Goal: Transaction & Acquisition: Book appointment/travel/reservation

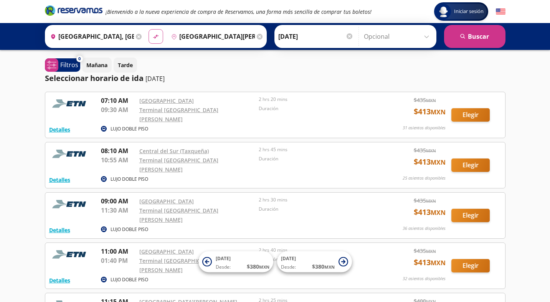
click at [156, 34] on icon "material-symbols:compare-arrows-rounded" at bounding box center [155, 36] width 7 height 7
type input "[GEOGRAPHIC_DATA][PERSON_NAME], [GEOGRAPHIC_DATA]"
type input "Ciudad de México, Distrito Federal"
click at [205, 38] on input "Ciudad de México, Distrito Federal" at bounding box center [211, 36] width 87 height 19
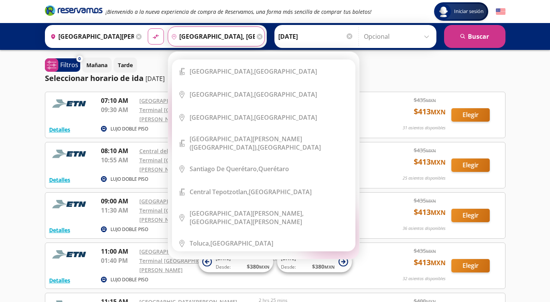
click at [258, 36] on icon at bounding box center [260, 37] width 6 height 6
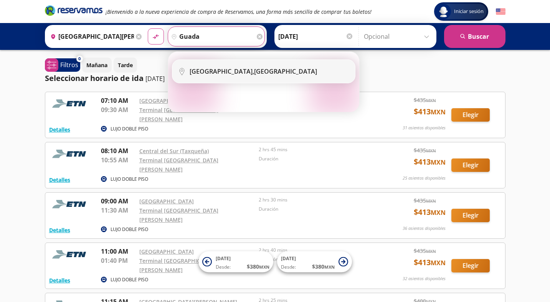
click at [224, 74] on b "Guadalajara," at bounding box center [221, 71] width 64 height 8
type input "[GEOGRAPHIC_DATA], [GEOGRAPHIC_DATA]"
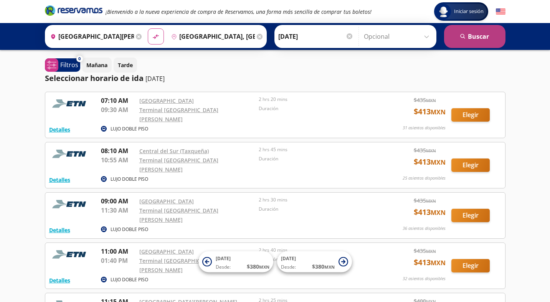
click at [484, 36] on button "search Buscar" at bounding box center [474, 36] width 61 height 23
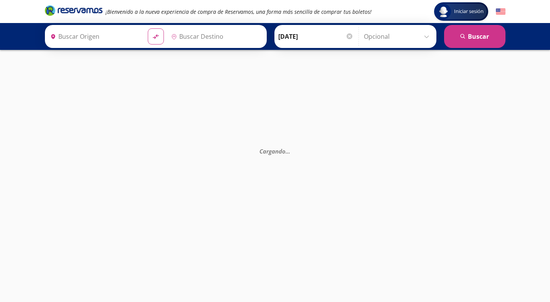
type input "[GEOGRAPHIC_DATA], [GEOGRAPHIC_DATA]"
type input "[GEOGRAPHIC_DATA][PERSON_NAME], [GEOGRAPHIC_DATA]"
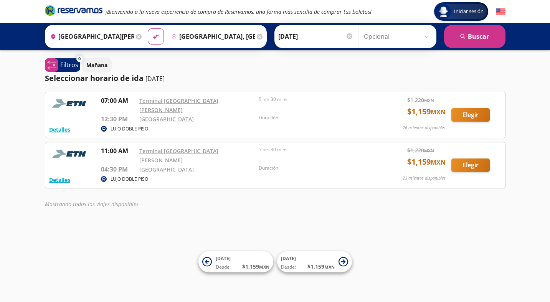
click at [199, 36] on input "[GEOGRAPHIC_DATA], [GEOGRAPHIC_DATA]" at bounding box center [211, 36] width 87 height 19
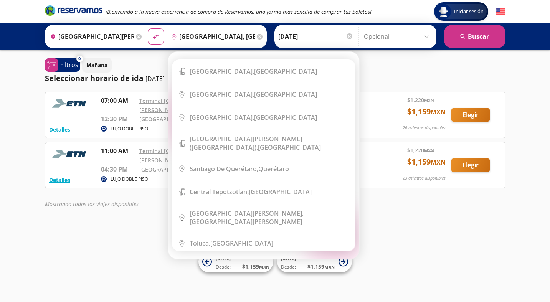
click at [260, 38] on icon at bounding box center [260, 37] width 6 height 6
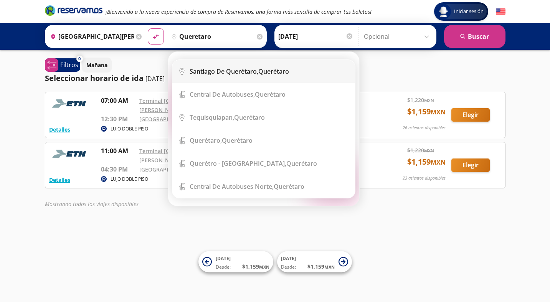
click at [267, 72] on div "Santiago de Querétaro, Querétaro" at bounding box center [238, 71] width 99 height 8
type input "Santiago de Querétaro, Querétaro"
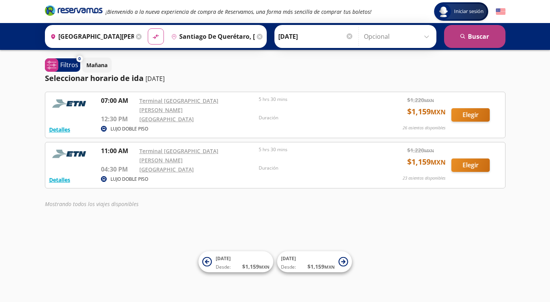
click at [478, 35] on button "search Buscar" at bounding box center [474, 36] width 61 height 23
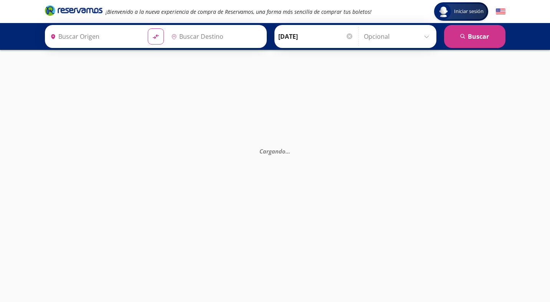
type input "[GEOGRAPHIC_DATA][PERSON_NAME], [GEOGRAPHIC_DATA]"
type input "Santiago de Querétaro, Querétaro"
type input "[GEOGRAPHIC_DATA], [GEOGRAPHIC_DATA]"
type input "[GEOGRAPHIC_DATA][PERSON_NAME], [GEOGRAPHIC_DATA]"
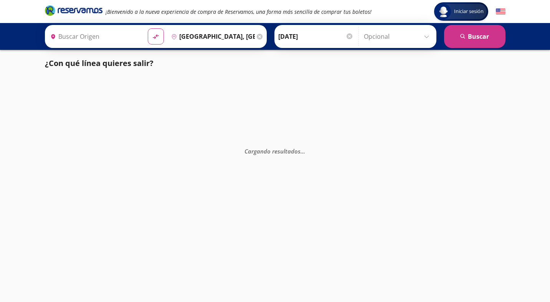
type input "[GEOGRAPHIC_DATA][PERSON_NAME], [GEOGRAPHIC_DATA]"
type input "[GEOGRAPHIC_DATA], [GEOGRAPHIC_DATA]"
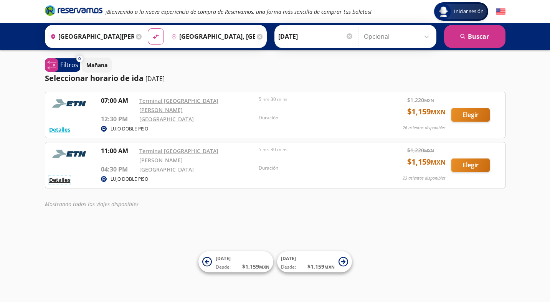
click at [60, 176] on button "Detalles" at bounding box center [59, 180] width 21 height 8
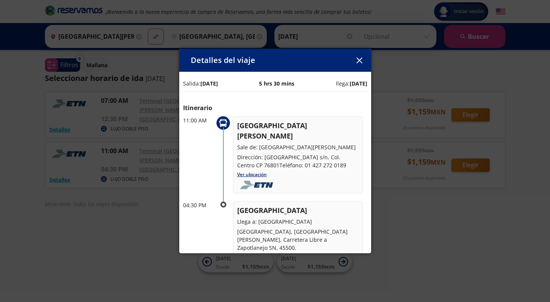
click at [101, 240] on div "Detalles del viaje Salida: [DATE] 5 hrs 30 mins llega: [DATE] Itinerario 11:00 …" at bounding box center [275, 151] width 550 height 302
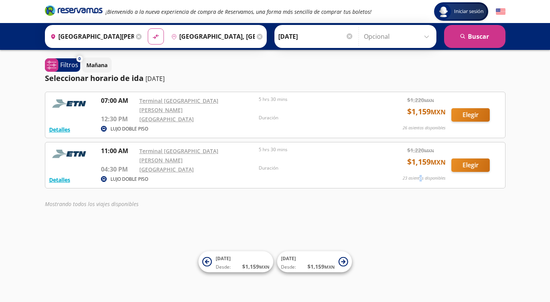
click at [420, 175] on p "23 asientos disponibles" at bounding box center [423, 178] width 43 height 7
click at [466, 161] on button "Elegir" at bounding box center [470, 164] width 38 height 13
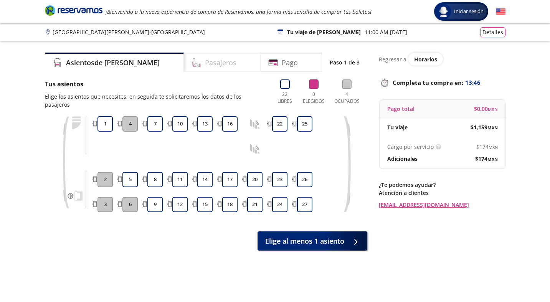
click at [205, 59] on h4 "Pasajeros" at bounding box center [220, 63] width 31 height 10
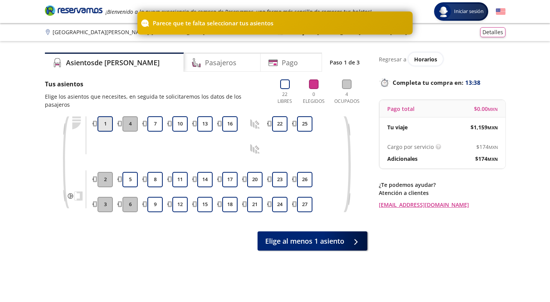
click at [104, 118] on button "1" at bounding box center [104, 123] width 15 height 15
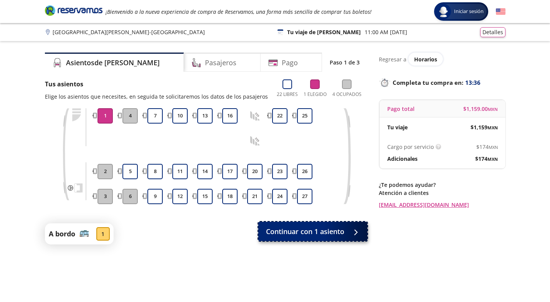
click at [306, 232] on span "Continuar con 1 asiento" at bounding box center [305, 231] width 78 height 10
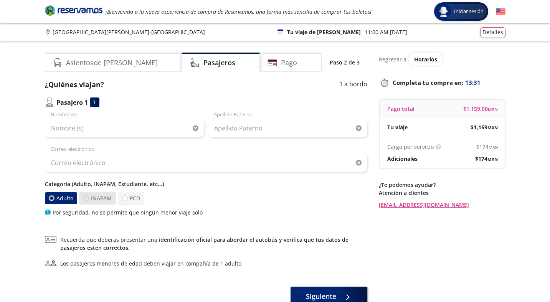
click at [87, 198] on div at bounding box center [86, 198] width 6 height 6
click at [87, 198] on input "INAPAM" at bounding box center [86, 198] width 5 height 5
radio input "true"
radio input "false"
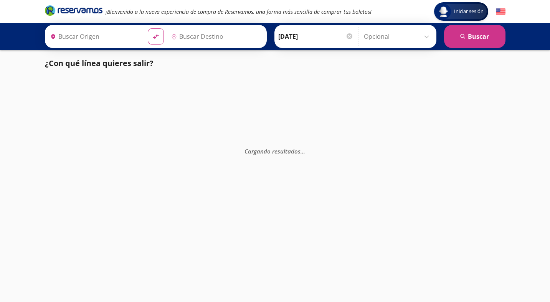
type input "[GEOGRAPHIC_DATA], [GEOGRAPHIC_DATA]"
type input "[GEOGRAPHIC_DATA][PERSON_NAME], [GEOGRAPHIC_DATA]"
